Goal: Task Accomplishment & Management: Use online tool/utility

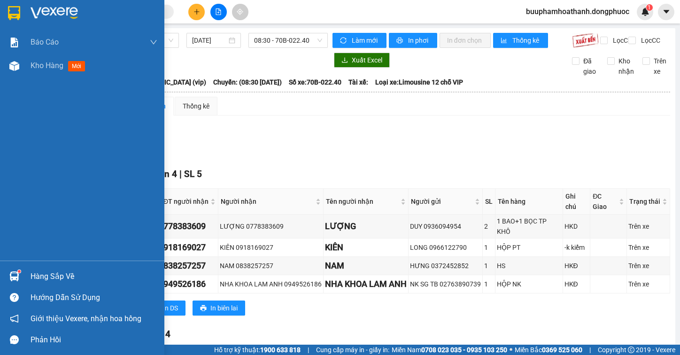
click at [29, 271] on div "Hàng sắp về" at bounding box center [82, 276] width 164 height 21
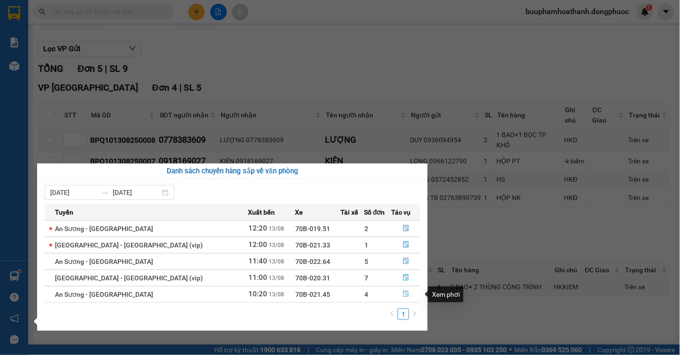
click at [403, 293] on icon "file-done" at bounding box center [406, 294] width 7 height 7
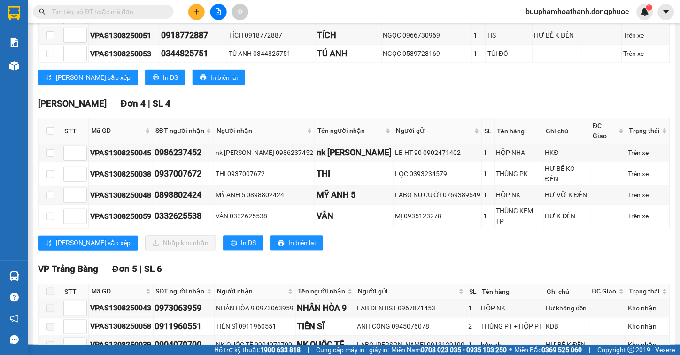
scroll to position [303, 0]
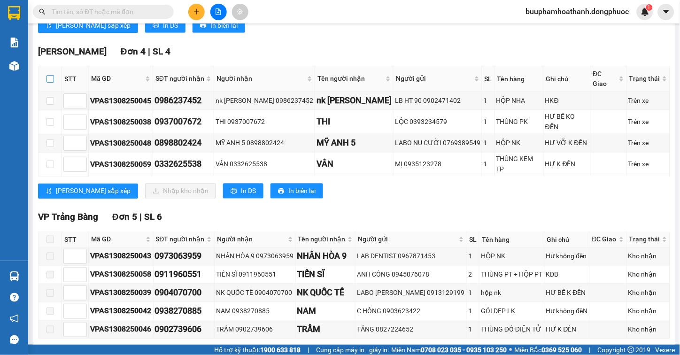
click at [48, 82] on input "checkbox" at bounding box center [50, 79] width 8 height 8
checkbox input "true"
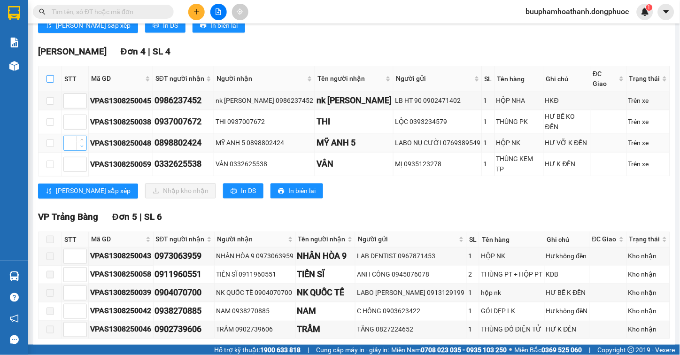
checkbox input "true"
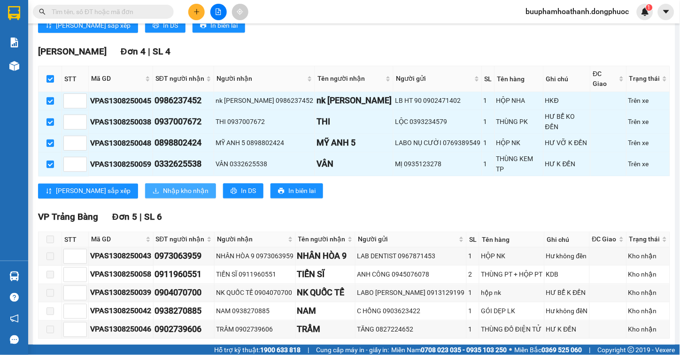
click at [163, 186] on span "Nhập kho nhận" at bounding box center [186, 191] width 46 height 10
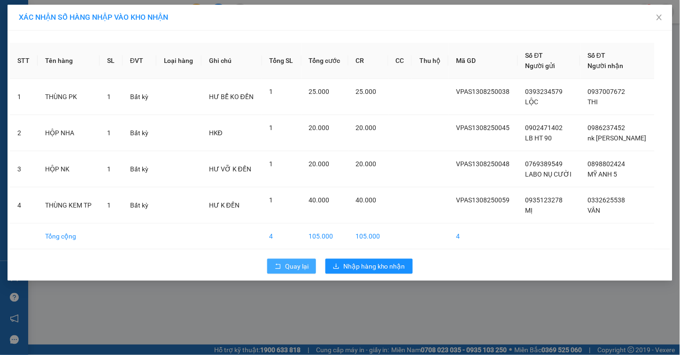
click at [279, 264] on icon "rollback" at bounding box center [278, 266] width 7 height 7
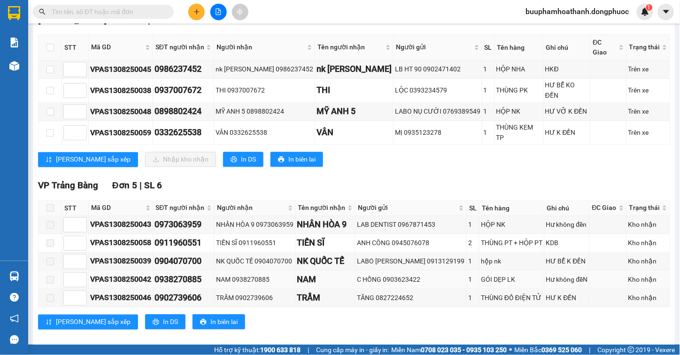
scroll to position [126, 0]
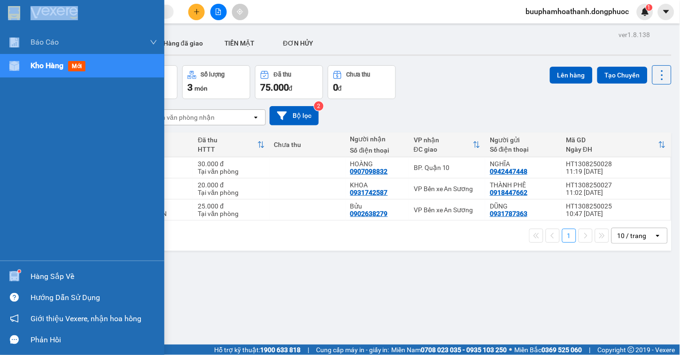
scroll to position [43, 0]
